Goal: Task Accomplishment & Management: Use online tool/utility

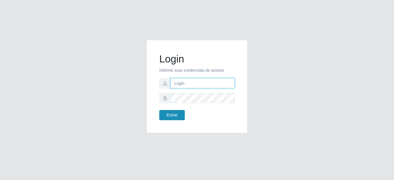
type input "mariabemais@B8"
click at [164, 117] on button "Entrar" at bounding box center [172, 115] width 26 height 10
click at [180, 118] on button "Entrar" at bounding box center [172, 115] width 26 height 10
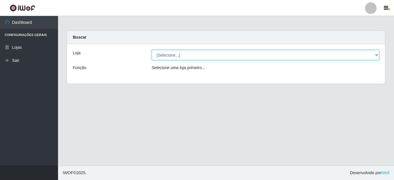
click at [200, 57] on select "[Selecione...] Bemais Supermercados - B8 [PERSON_NAME]" at bounding box center [266, 55] width 228 height 10
select select "413"
click at [152, 50] on select "[Selecione...] Bemais Supermercados - B8 [PERSON_NAME]" at bounding box center [266, 55] width 228 height 10
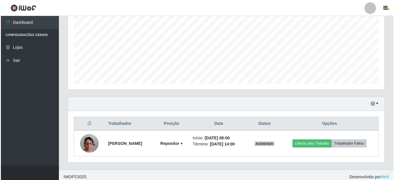
scroll to position [128, 0]
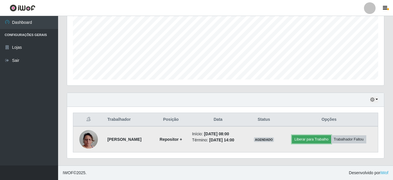
click at [310, 139] on button "Liberar para Trabalho" at bounding box center [311, 139] width 39 height 8
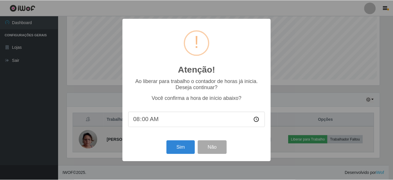
scroll to position [120, 314]
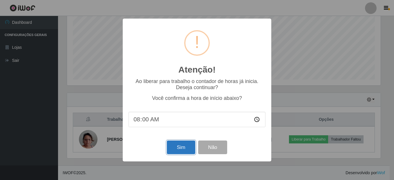
click at [188, 149] on button "Sim" at bounding box center [181, 147] width 28 height 14
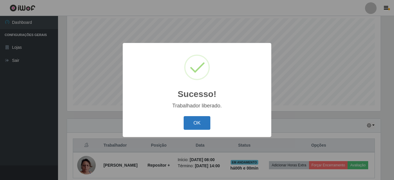
click at [200, 122] on button "OK" at bounding box center [197, 123] width 27 height 14
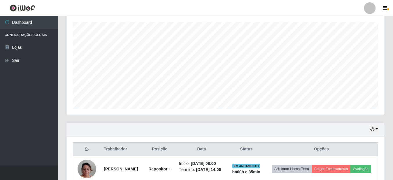
scroll to position [45, 0]
